Goal: Information Seeking & Learning: Learn about a topic

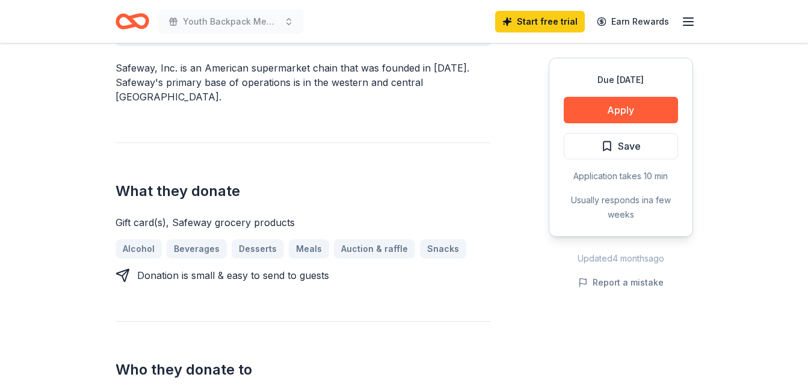
scroll to position [401, 0]
